Goal: Download file/media

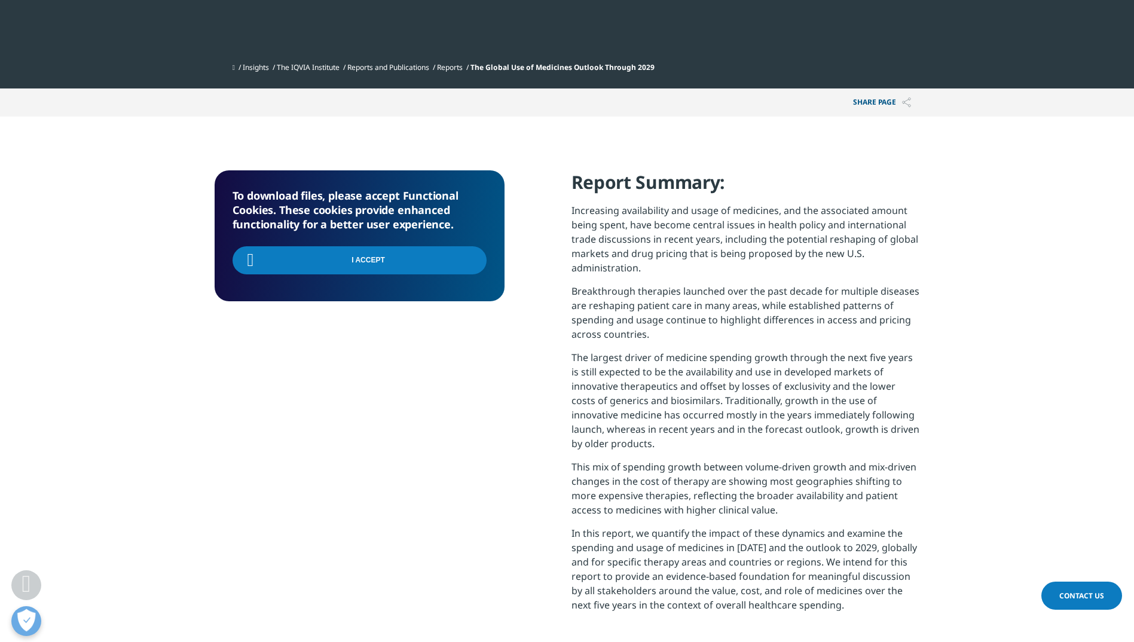
scroll to position [481, 705]
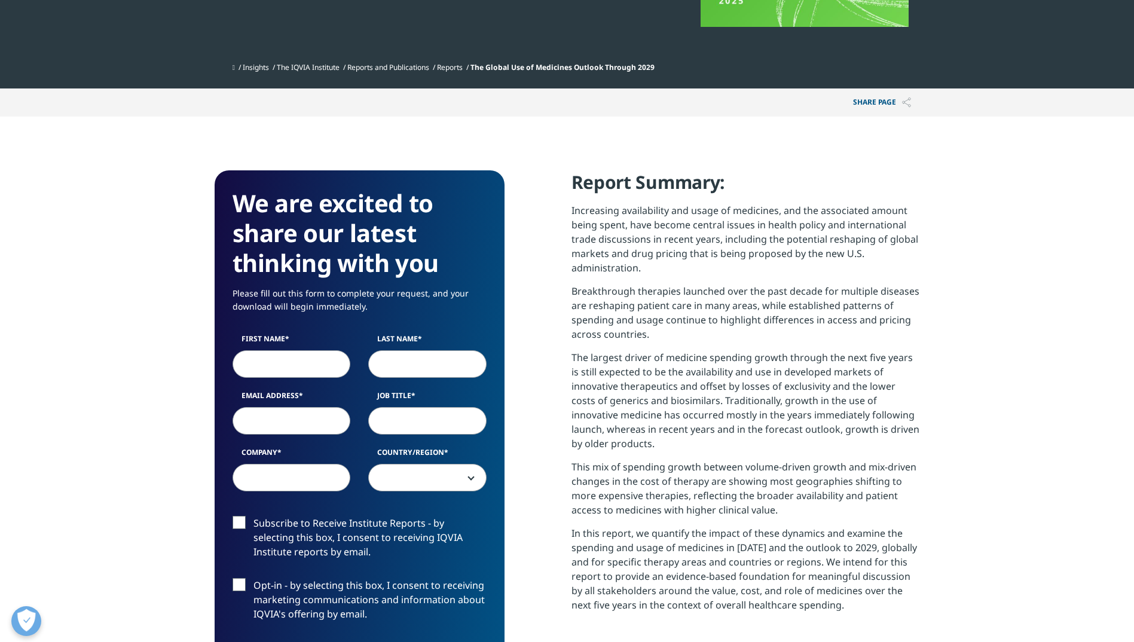
scroll to position [660, 705]
click at [276, 364] on input "First Name" at bounding box center [292, 363] width 118 height 27
type input "[PERSON_NAME]"
click at [434, 366] on input "Last Name" at bounding box center [427, 363] width 118 height 27
type input "[PERSON_NAME]"
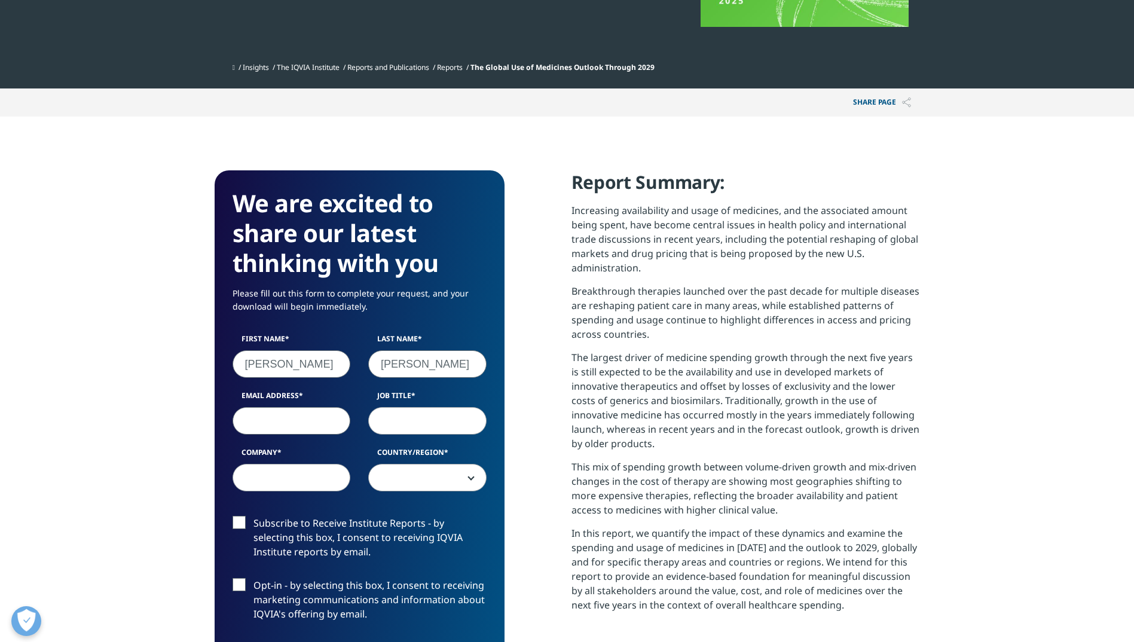
click at [302, 419] on input "Email Address" at bounding box center [292, 420] width 118 height 27
click at [340, 418] on input "Email Address" at bounding box center [292, 420] width 118 height 27
click at [332, 414] on input "[PERSON_NAME].figueiredo1" at bounding box center [292, 420] width 118 height 27
type input "[PERSON_NAME][EMAIL_ADDRESS][DOMAIN_NAME]"
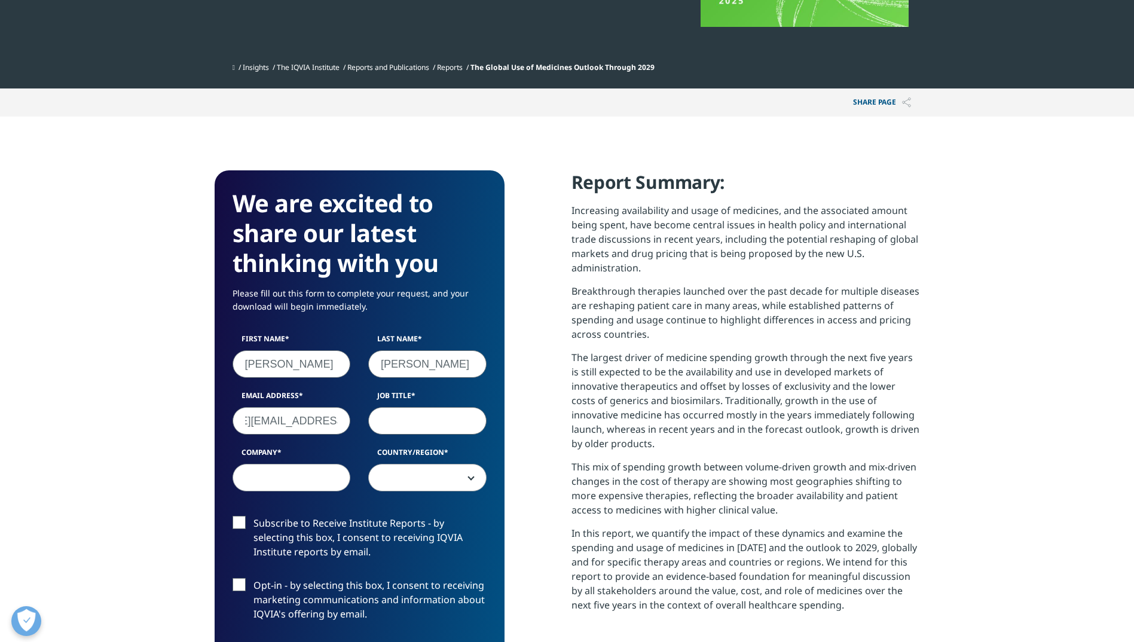
scroll to position [0, 0]
click at [438, 415] on input "Job Title" at bounding box center [427, 420] width 118 height 27
type input "BD"
click at [311, 464] on input "Company" at bounding box center [292, 477] width 118 height 27
type input "AstraZeneca"
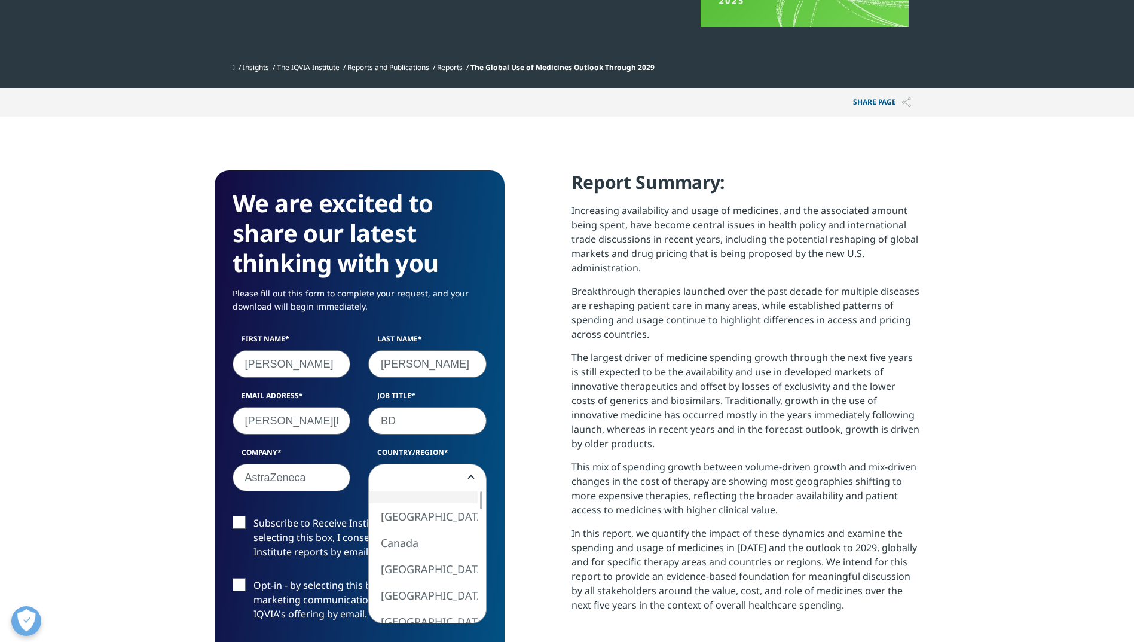
click at [392, 485] on span at bounding box center [427, 477] width 117 height 27
click at [455, 461] on label "Country/Region" at bounding box center [427, 455] width 118 height 17
click at [369, 464] on select "[GEOGRAPHIC_DATA] [GEOGRAPHIC_DATA] [GEOGRAPHIC_DATA] [GEOGRAPHIC_DATA] [GEOGRA…" at bounding box center [368, 464] width 1 height 1
click at [481, 509] on div at bounding box center [481, 507] width 10 height 18
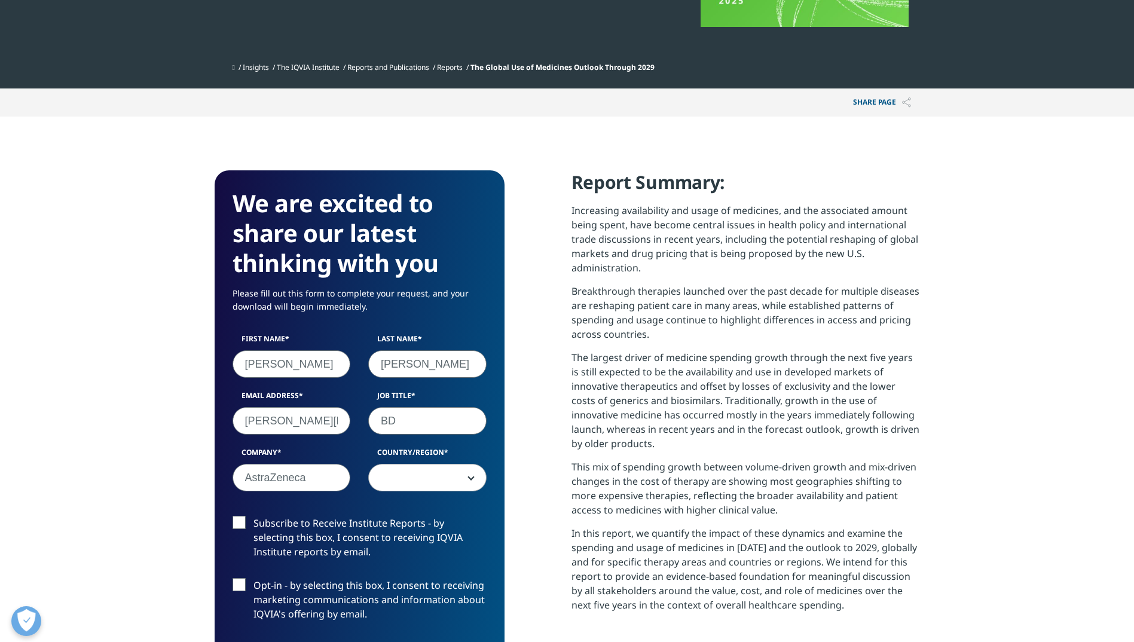
click at [438, 475] on span at bounding box center [427, 477] width 117 height 27
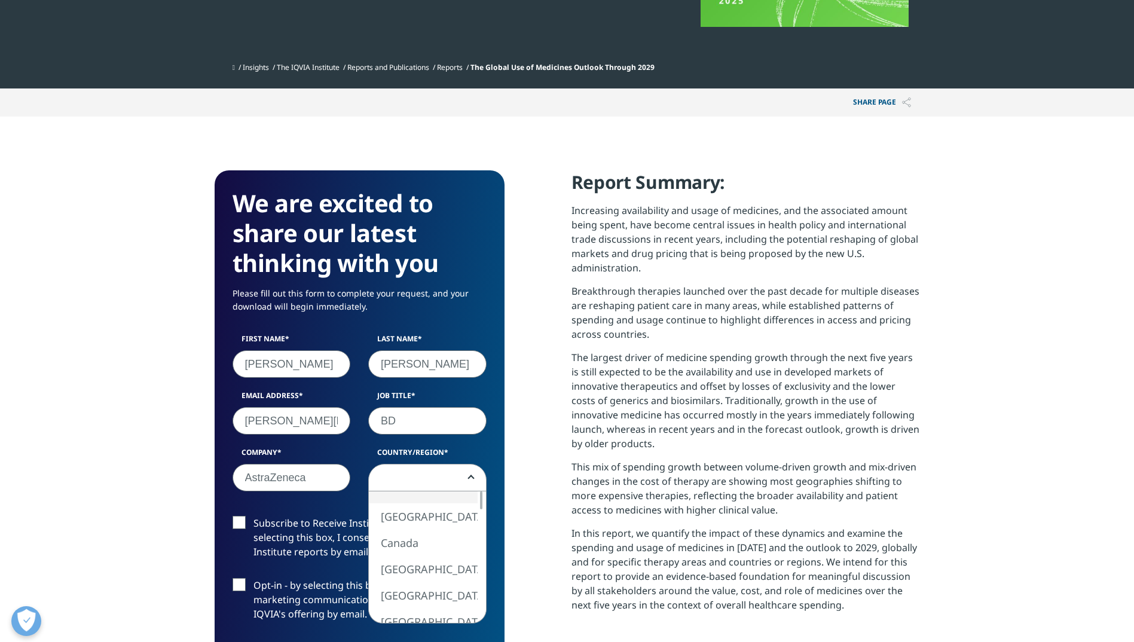
click at [438, 474] on span at bounding box center [427, 477] width 117 height 27
select select "[GEOGRAPHIC_DATA]"
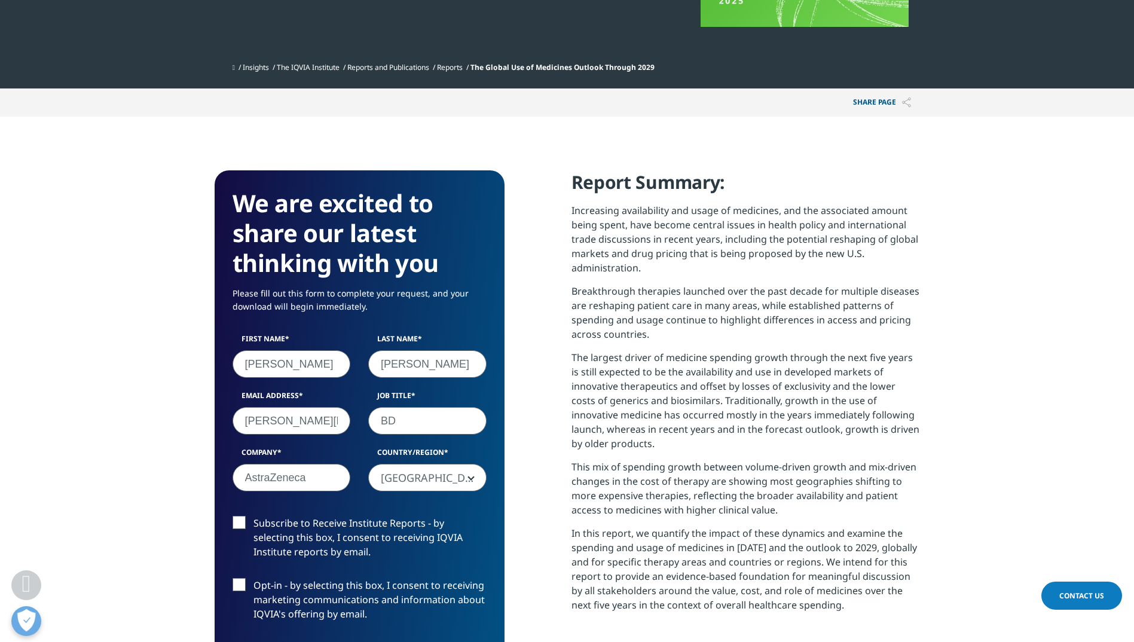
scroll to position [717, 0]
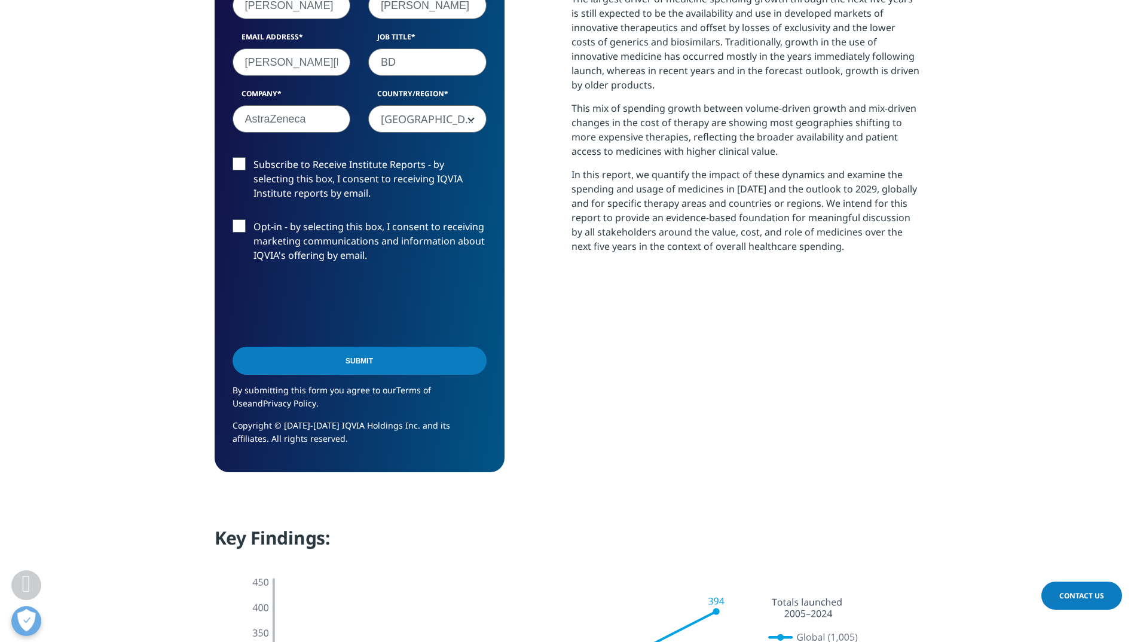
click at [234, 165] on label "Subscribe to Receive Institute Reports - by selecting this box, I consent to re…" at bounding box center [360, 182] width 254 height 50
click at [253, 157] on input "Subscribe to Receive Institute Reports - by selecting this box, I consent to re…" at bounding box center [253, 157] width 0 height 0
click at [244, 222] on label "Opt-in - by selecting this box, I consent to receiving marketing communications…" at bounding box center [360, 244] width 254 height 50
click at [253, 219] on input "Opt-in - by selecting this box, I consent to receiving marketing communications…" at bounding box center [253, 219] width 0 height 0
click at [351, 362] on input "Submit" at bounding box center [360, 361] width 254 height 28
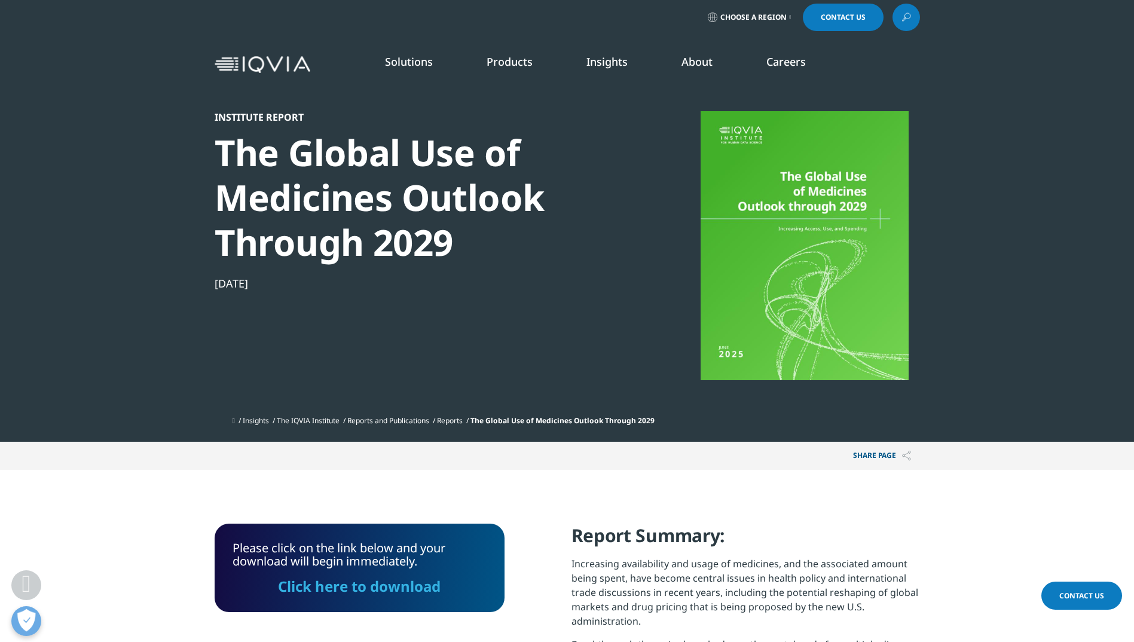
scroll to position [0, 0]
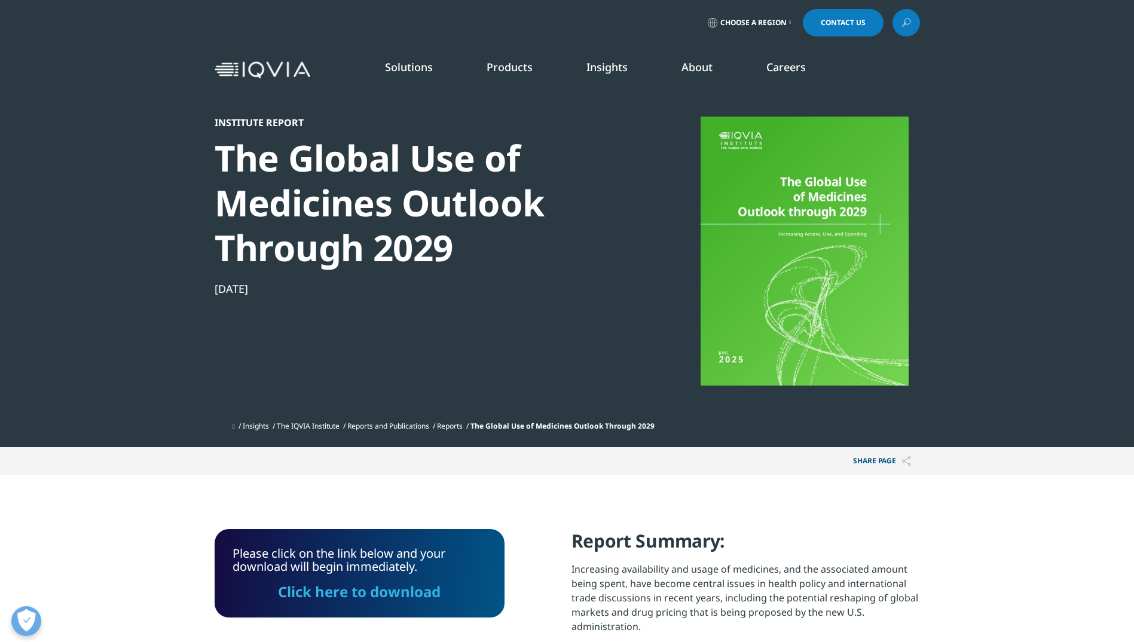
click at [368, 598] on link "Click here to download" at bounding box center [359, 592] width 163 height 20
